Goal: Use online tool/utility: Utilize a website feature to perform a specific function

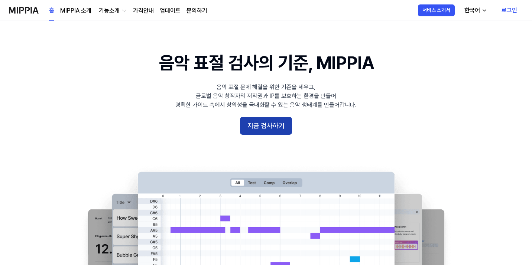
click at [265, 132] on button "지금 검사하기" at bounding box center [266, 126] width 52 height 18
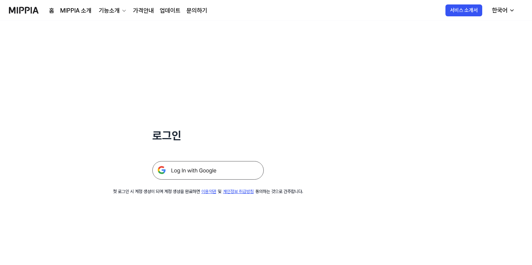
click at [234, 166] on img at bounding box center [207, 170] width 111 height 19
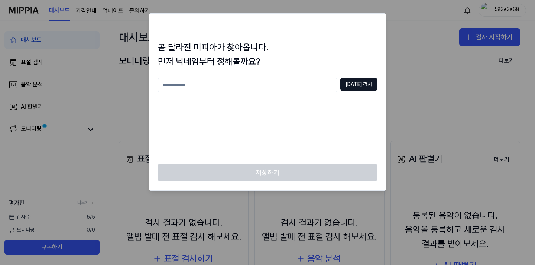
click at [295, 86] on input "text" at bounding box center [247, 85] width 179 height 15
type input "*"
type input "***"
click at [375, 85] on button "[DATE] 검사" at bounding box center [358, 84] width 37 height 13
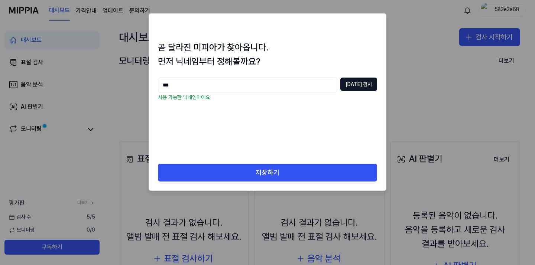
click at [278, 162] on div "곧 달라진 미피아가 찾아옵니다. 먼저 닉네임부터 정해볼까요? *** [DATE] 검사 사용 가능한 닉네임이에요" at bounding box center [267, 102] width 237 height 124
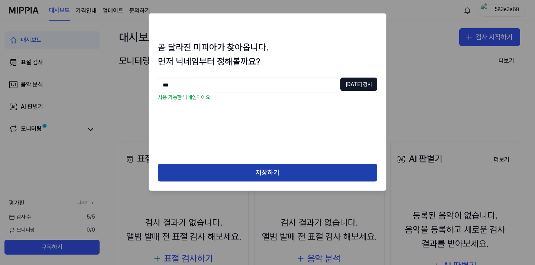
click at [278, 167] on button "저장하기" at bounding box center [267, 173] width 219 height 18
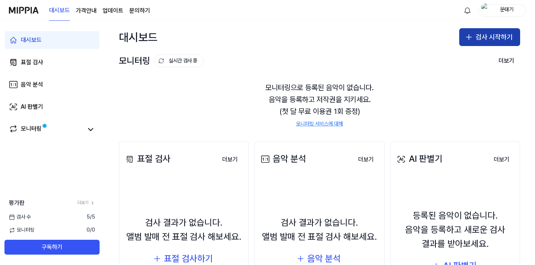
click at [477, 38] on button "검사 시작하기" at bounding box center [489, 37] width 61 height 18
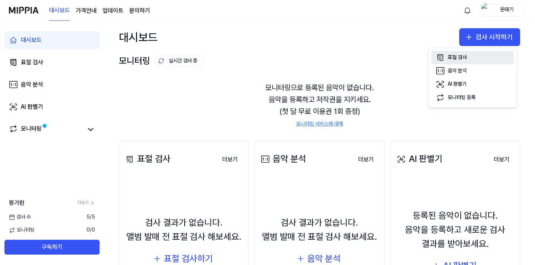
click at [450, 59] on div "표절 검사" at bounding box center [457, 57] width 19 height 7
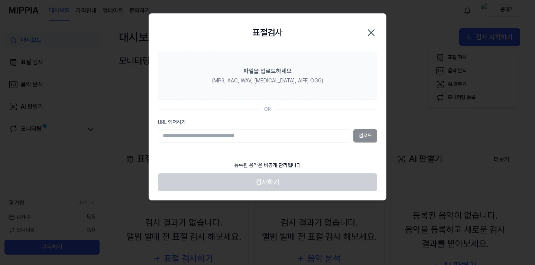
click at [376, 29] on icon "button" at bounding box center [371, 33] width 12 height 12
